Goal: Task Accomplishment & Management: Manage account settings

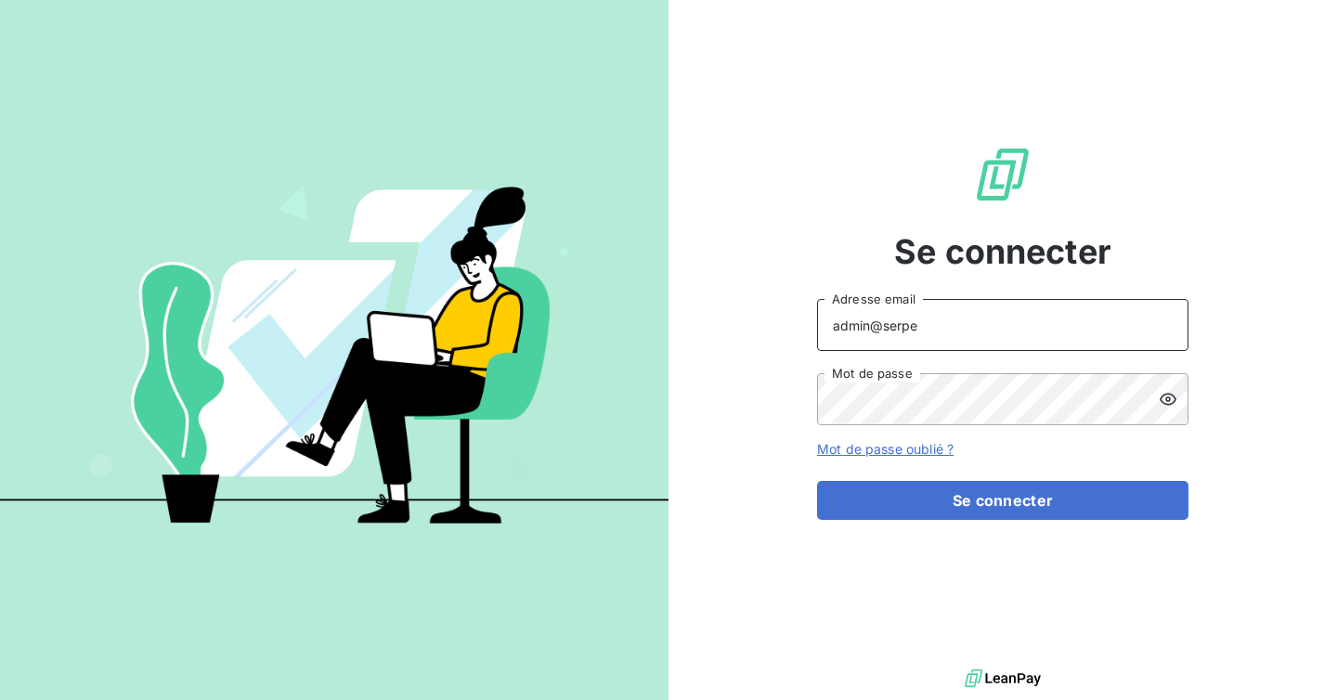
click at [951, 333] on input "admin@serpe" at bounding box center [1002, 325] width 371 height 52
type input "[EMAIL_ADDRESS][DOMAIN_NAME]"
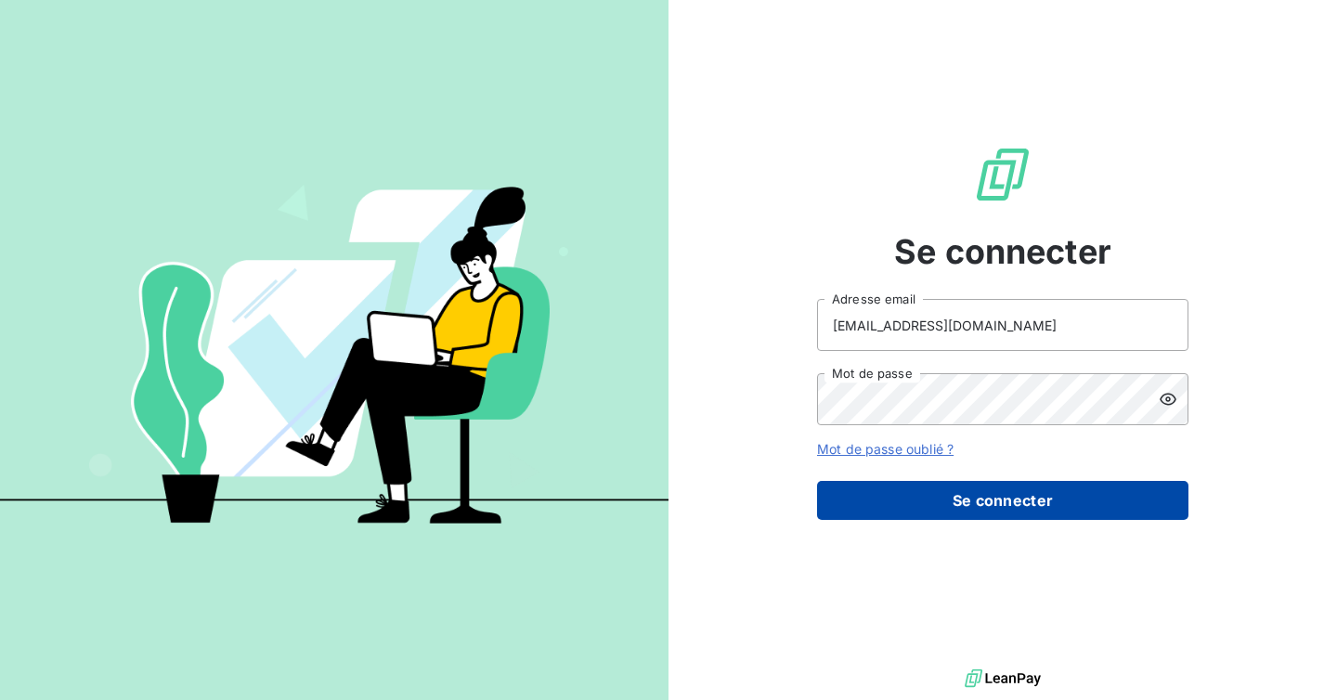
click at [943, 495] on button "Se connecter" at bounding box center [1002, 500] width 371 height 39
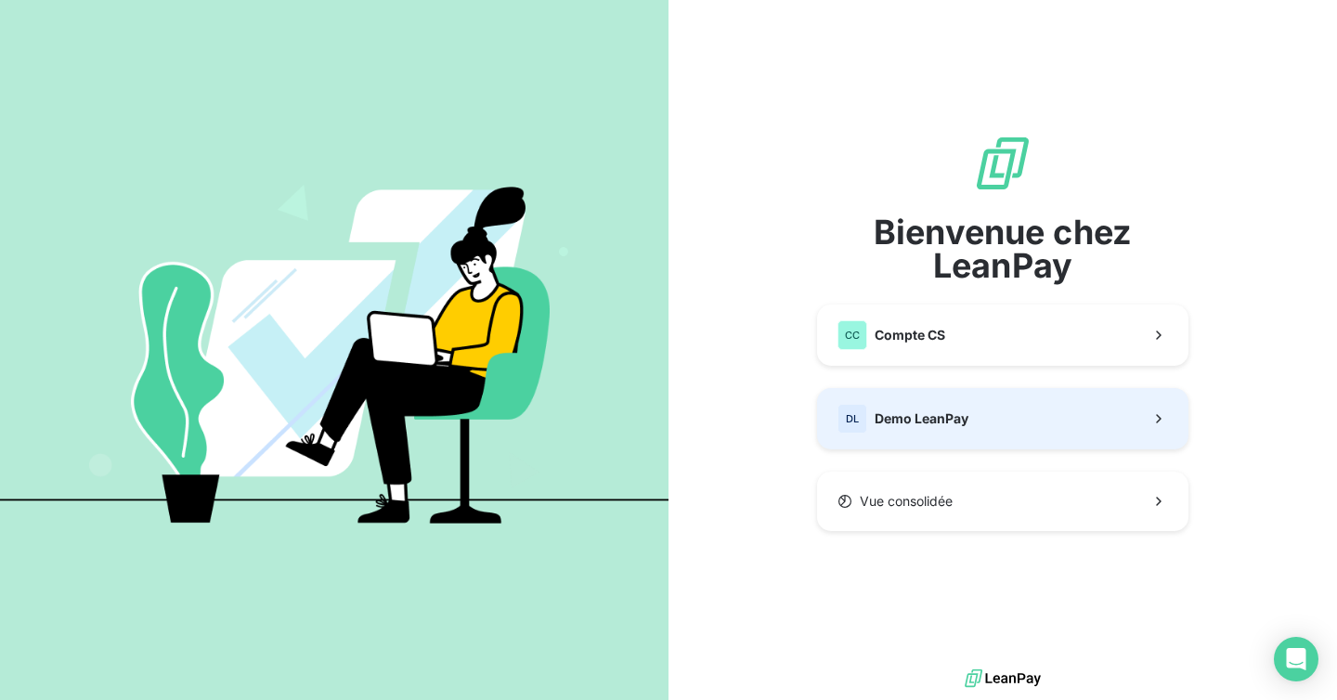
click at [937, 430] on div "DL Demo LeanPay" at bounding box center [902, 419] width 131 height 30
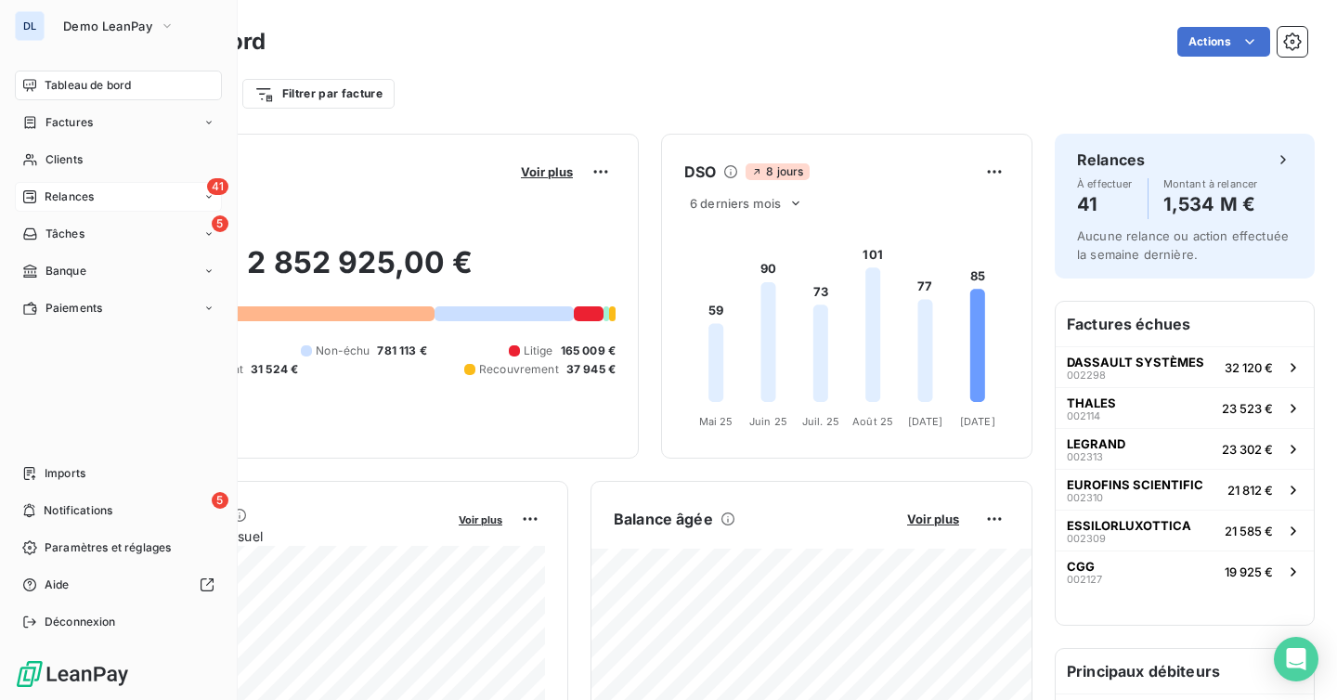
click at [75, 185] on div "41 Relances" at bounding box center [118, 197] width 207 height 30
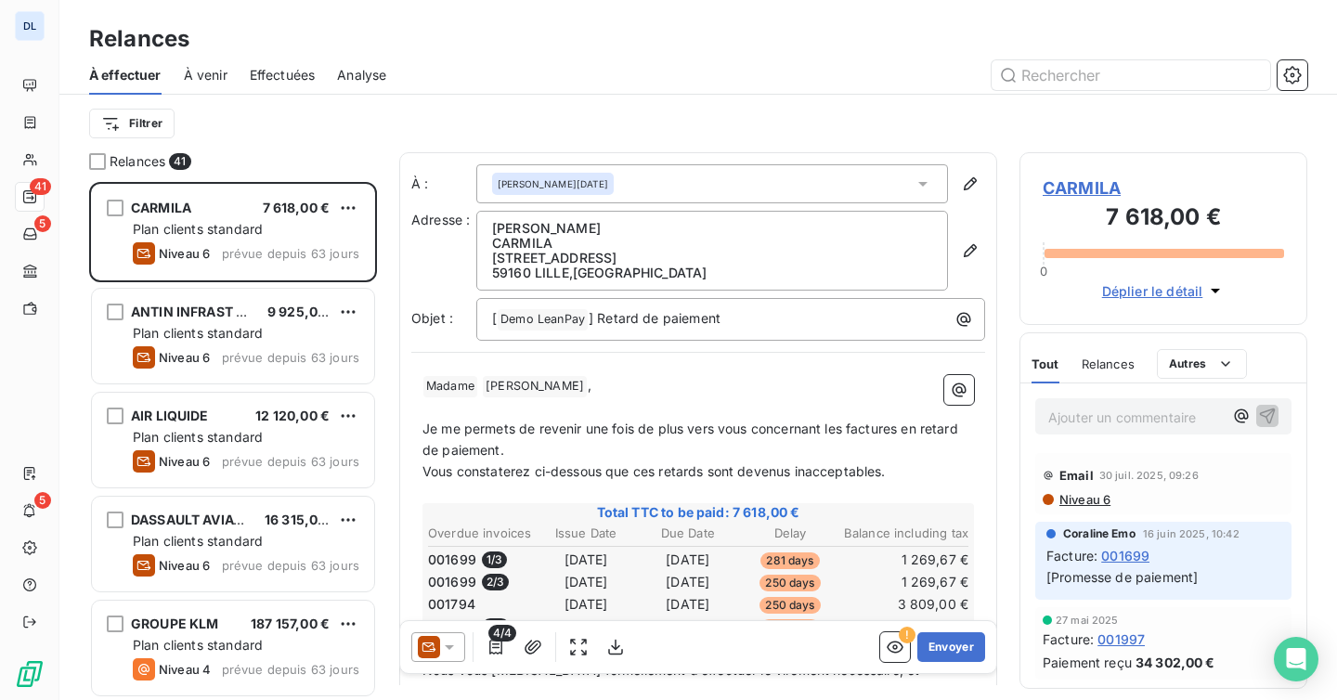
scroll to position [518, 288]
click at [893, 646] on icon "button" at bounding box center [895, 647] width 19 height 19
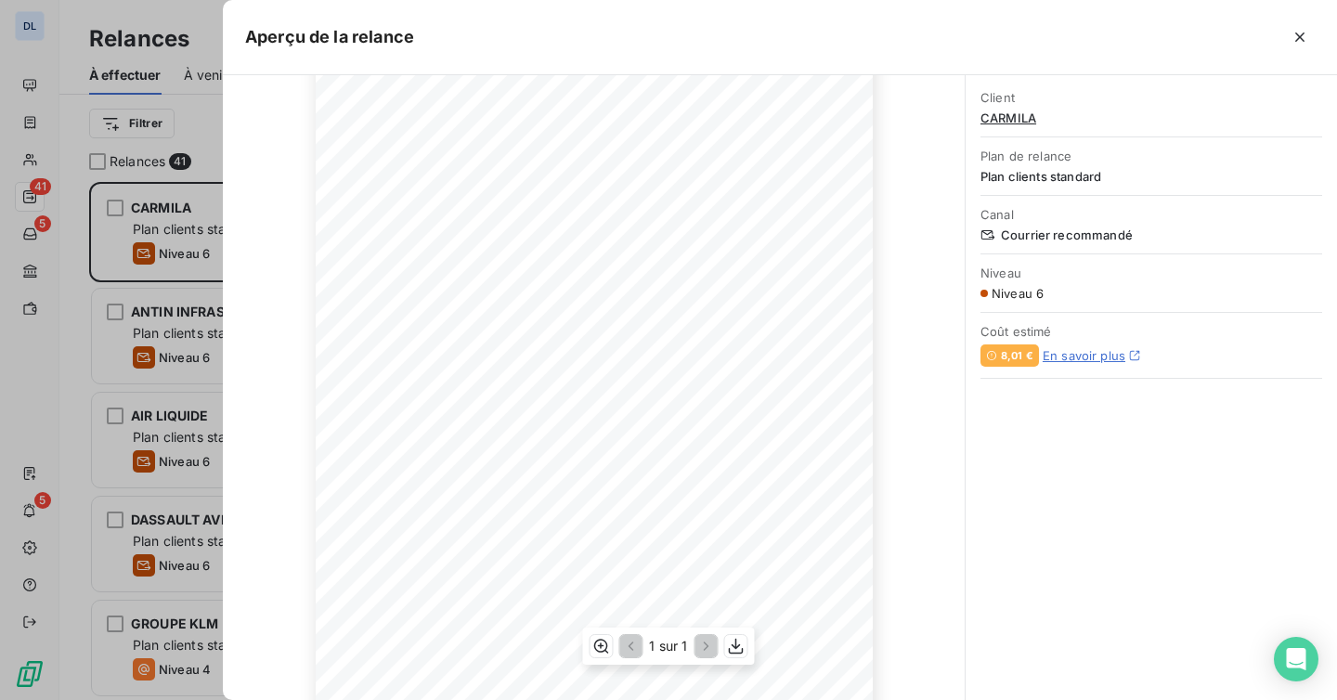
scroll to position [268, 0]
click at [1295, 36] on icon "button" at bounding box center [1300, 37] width 19 height 19
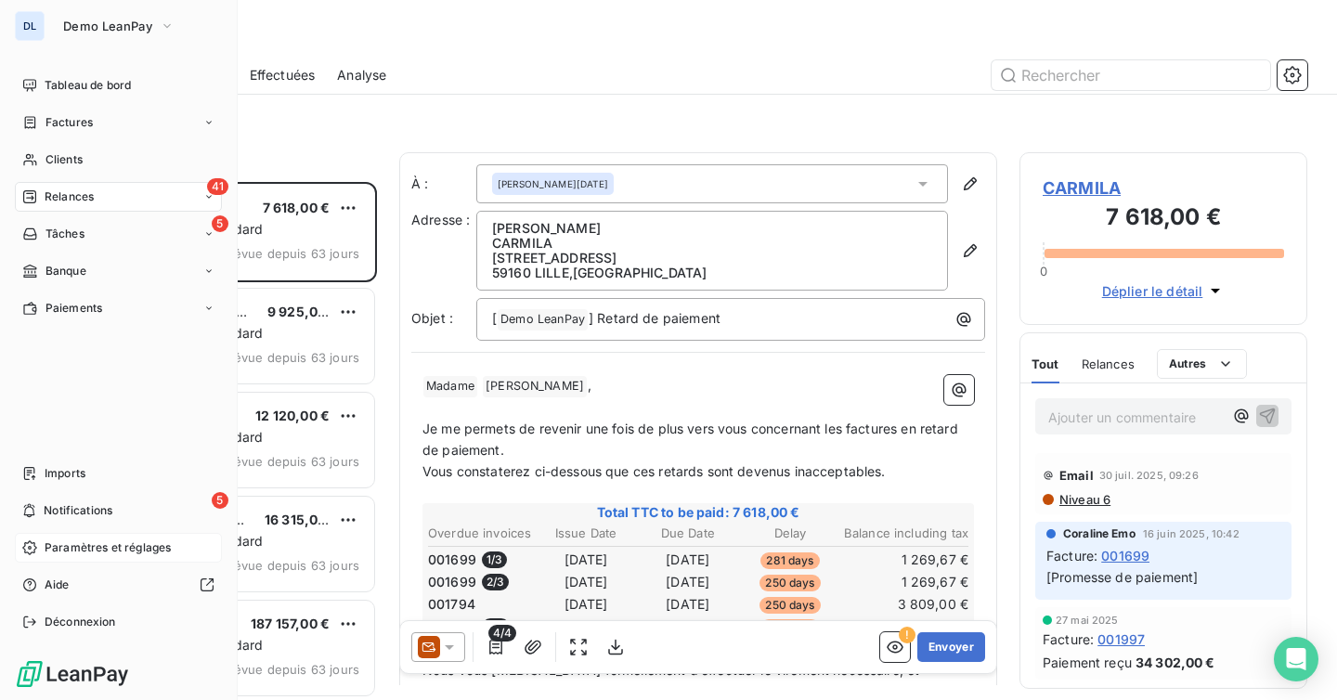
click at [57, 545] on span "Paramètres et réglages" at bounding box center [108, 547] width 126 height 17
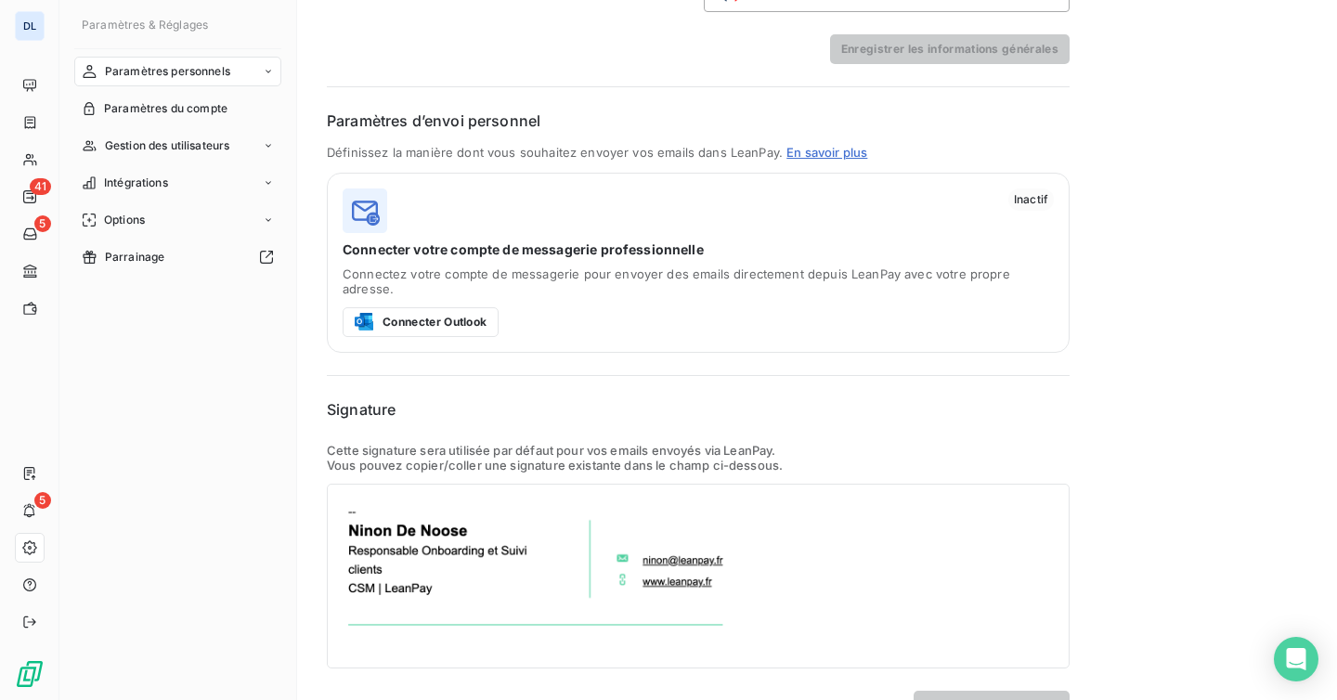
scroll to position [324, 0]
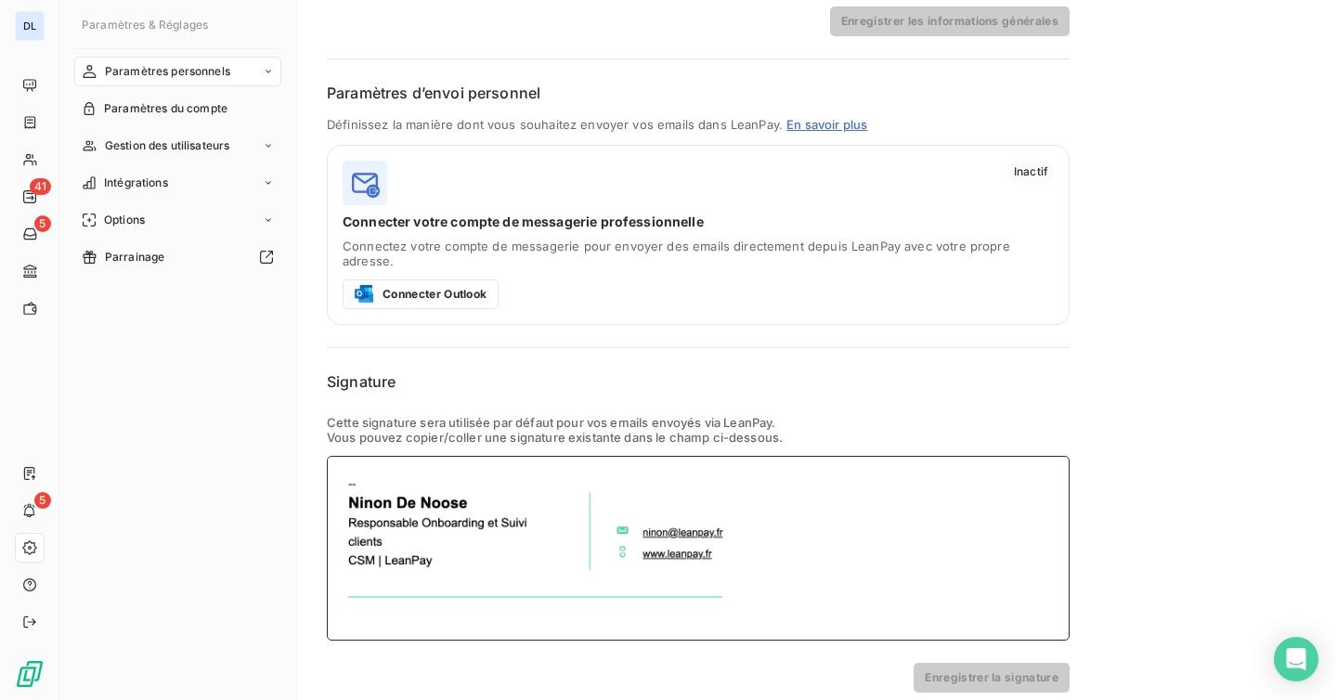
click at [513, 519] on img at bounding box center [538, 548] width 399 height 161
click at [642, 512] on img at bounding box center [538, 548] width 399 height 161
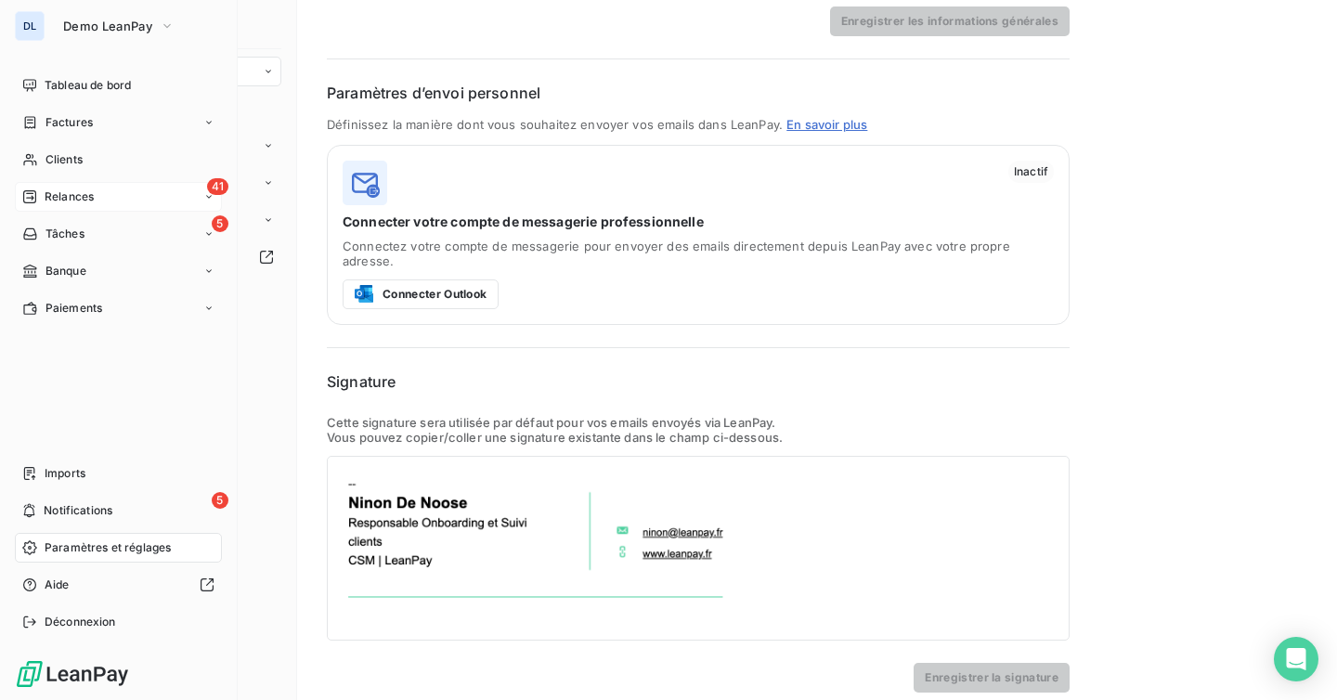
click at [63, 199] on span "Relances" at bounding box center [69, 196] width 49 height 17
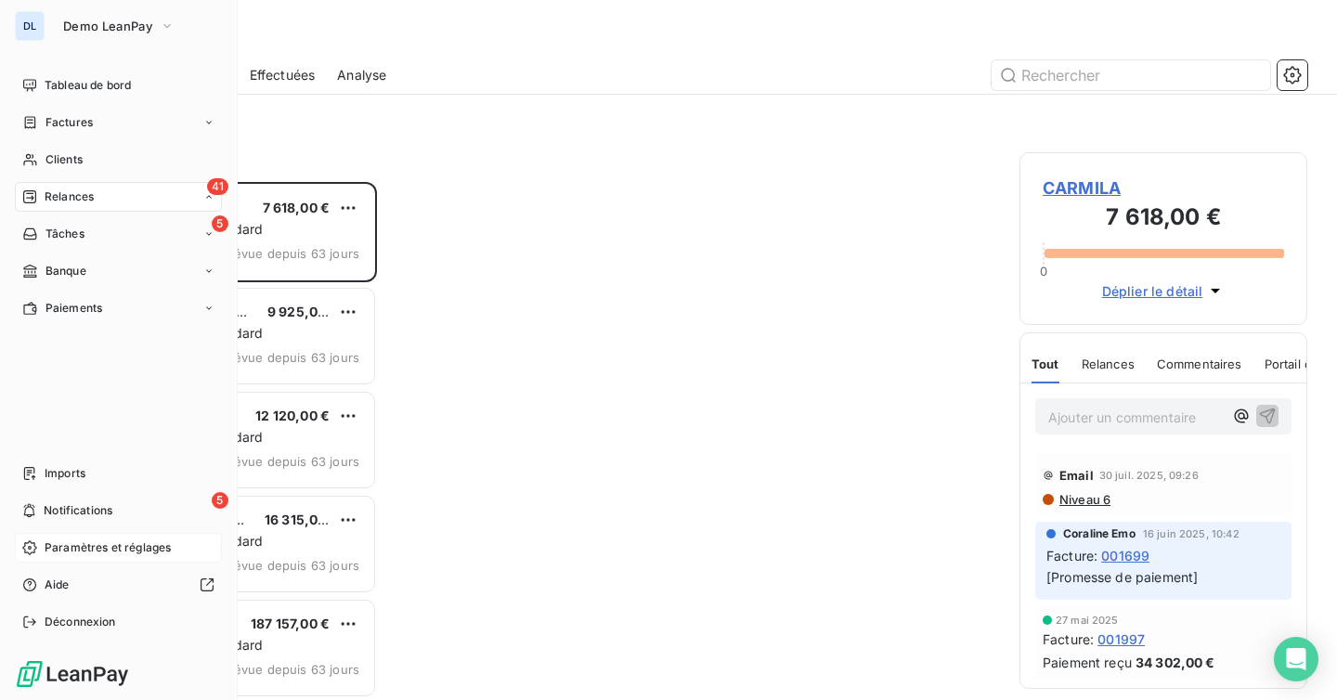
scroll to position [518, 288]
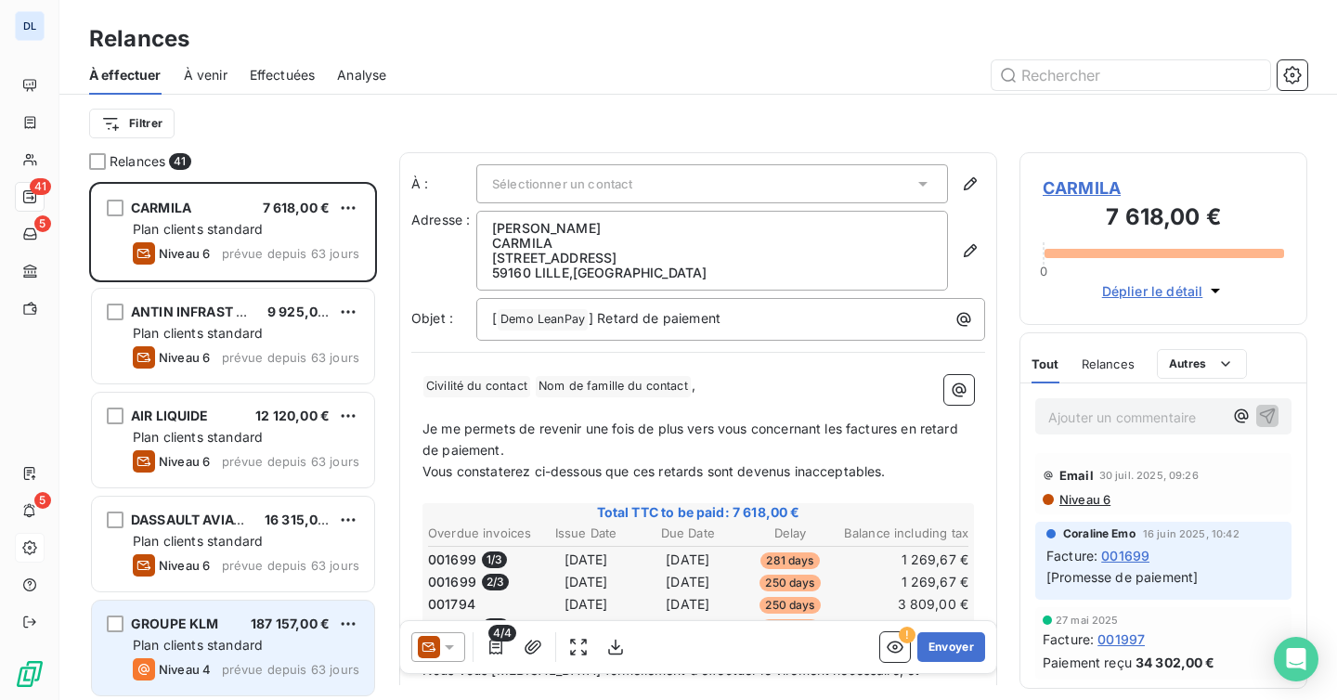
click at [246, 645] on span "Plan clients standard" at bounding box center [198, 645] width 130 height 16
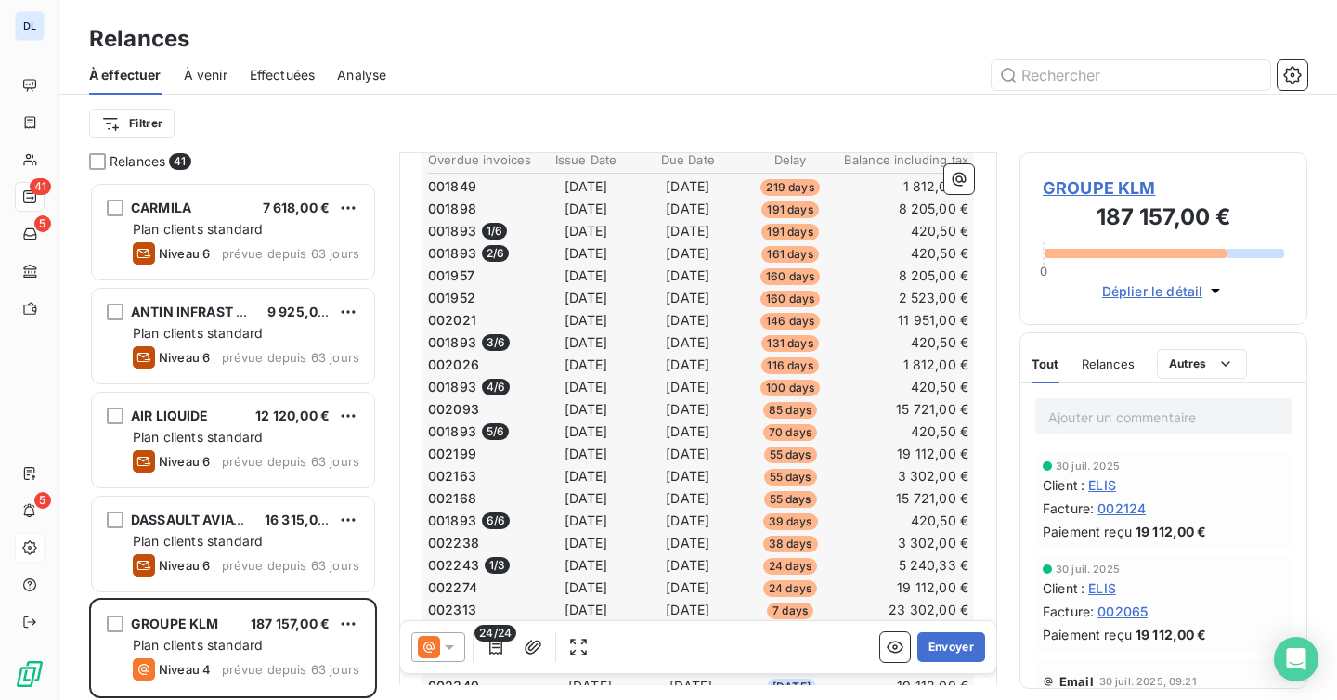
scroll to position [1009, 0]
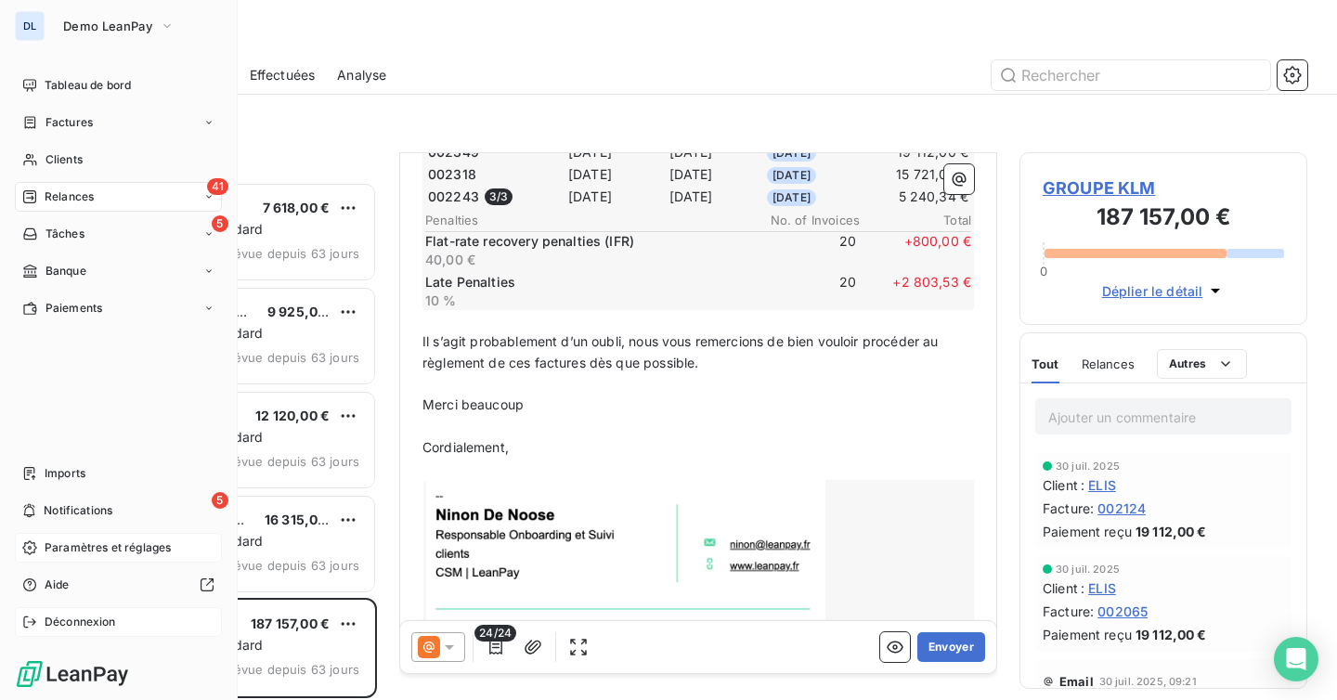
click at [71, 629] on span "Déconnexion" at bounding box center [80, 622] width 71 height 17
